Goal: Task Accomplishment & Management: Manage account settings

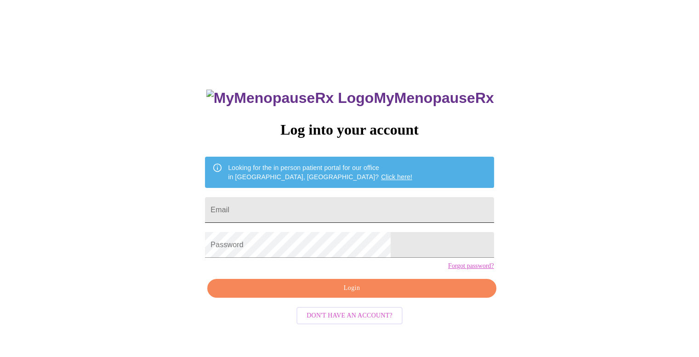
click at [401, 208] on input "Email" at bounding box center [349, 210] width 289 height 26
type input "mayrens@yahoo.com"
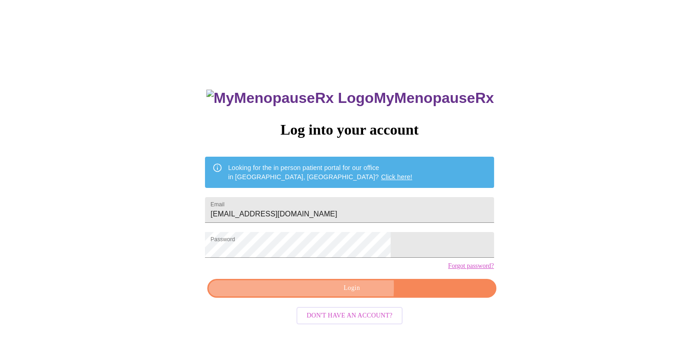
click at [291, 294] on span "Login" at bounding box center [351, 288] width 267 height 11
